Goal: Entertainment & Leisure: Consume media (video, audio)

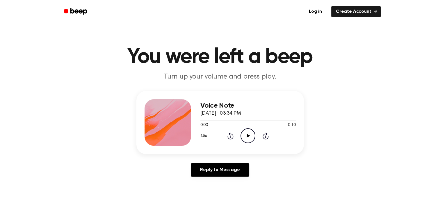
click at [249, 138] on icon "Play Audio" at bounding box center [247, 135] width 15 height 15
click at [230, 134] on icon at bounding box center [230, 135] width 6 height 7
click at [221, 131] on div "1.0x Rewind 5 seconds Pause Audio Skip 5 seconds" at bounding box center [247, 135] width 95 height 15
click at [234, 135] on div "1.0x Rewind 5 seconds Pause Audio Skip 5 seconds" at bounding box center [247, 135] width 95 height 15
click at [231, 135] on icon "Rewind 5 seconds" at bounding box center [230, 136] width 6 height 8
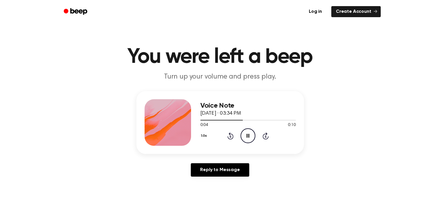
click at [231, 135] on icon "Rewind 5 seconds" at bounding box center [230, 136] width 6 height 8
click at [247, 136] on icon at bounding box center [248, 136] width 3 height 4
click at [229, 135] on icon "Rewind 5 seconds" at bounding box center [230, 136] width 6 height 8
click at [232, 136] on icon "Rewind 5 seconds" at bounding box center [230, 136] width 6 height 8
click at [246, 137] on icon "Play Audio" at bounding box center [247, 135] width 15 height 15
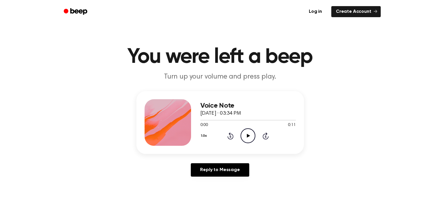
click at [247, 136] on icon at bounding box center [248, 136] width 3 height 4
click at [230, 135] on icon at bounding box center [230, 136] width 1 height 2
click at [230, 135] on icon "Rewind 5 seconds" at bounding box center [230, 136] width 6 height 8
click at [334, 149] on div "Voice Note October 3, 2023 · 03:34 PM 0:02 0:11 Your browser does not support t…" at bounding box center [220, 136] width 426 height 90
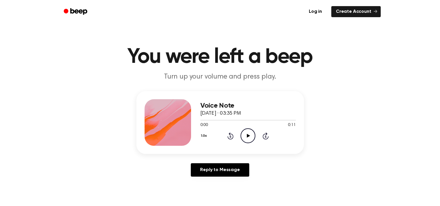
click at [246, 137] on icon "Play Audio" at bounding box center [247, 135] width 15 height 15
